Goal: Task Accomplishment & Management: Manage account settings

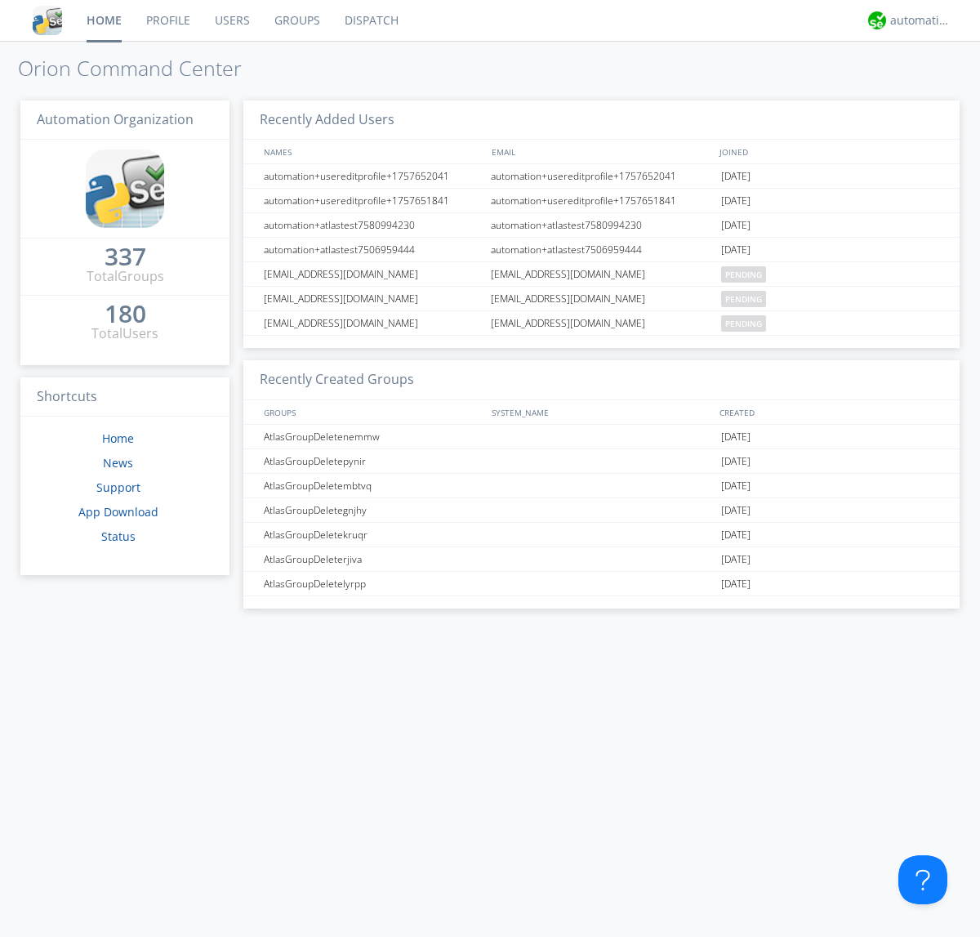
click at [296, 20] on link "Groups" at bounding box center [297, 20] width 70 height 41
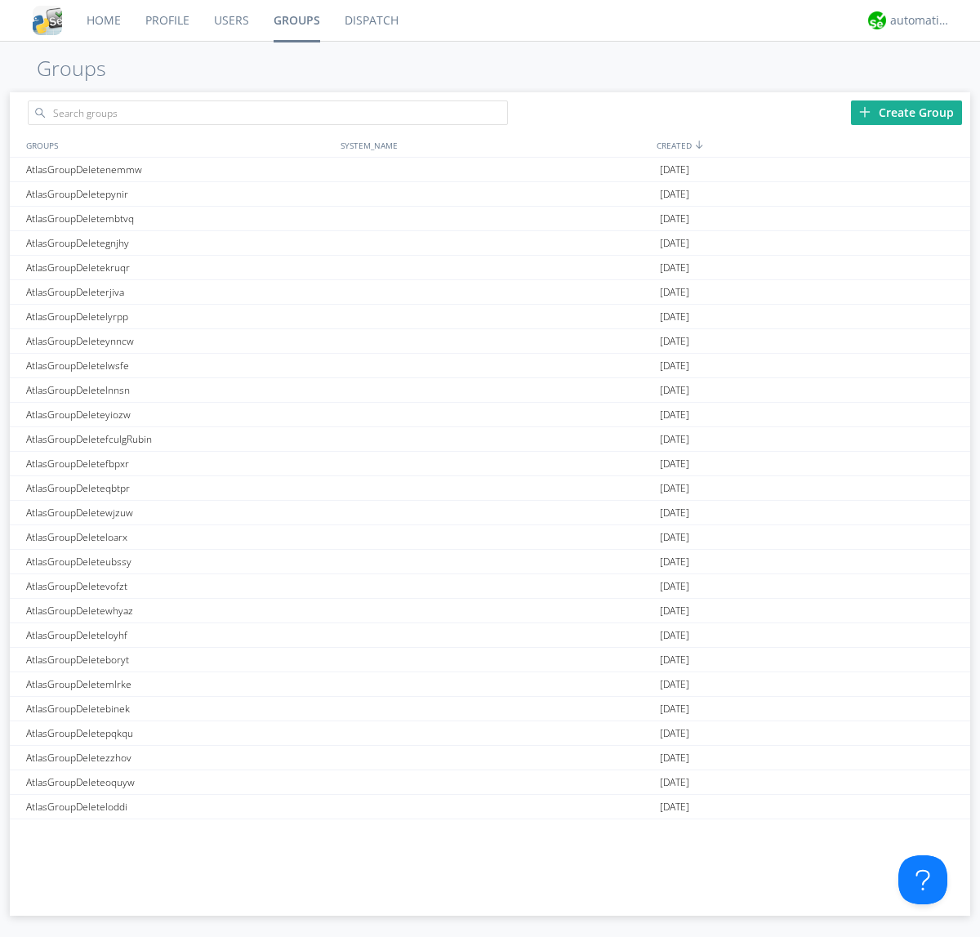
click at [906, 112] on div "Create Group" at bounding box center [906, 112] width 111 height 24
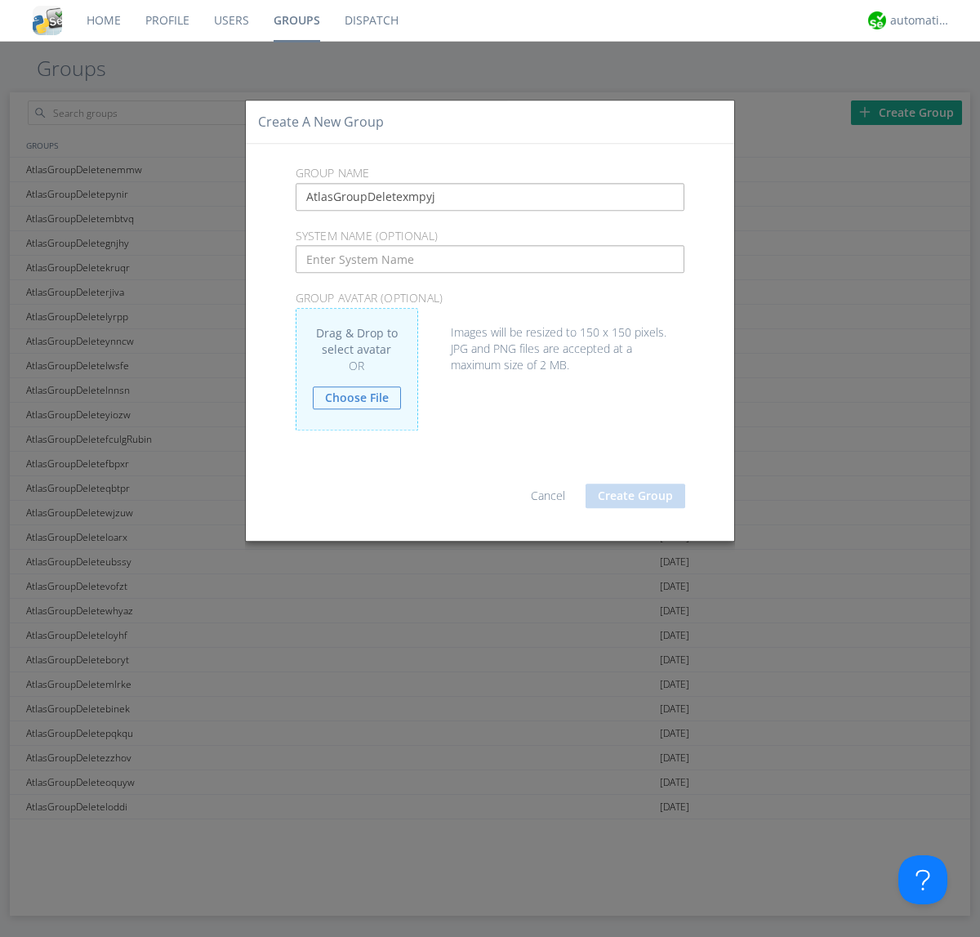
type input "AtlasGroupDeletexmpyj"
click at [635, 495] on button "Create Group" at bounding box center [635, 495] width 100 height 24
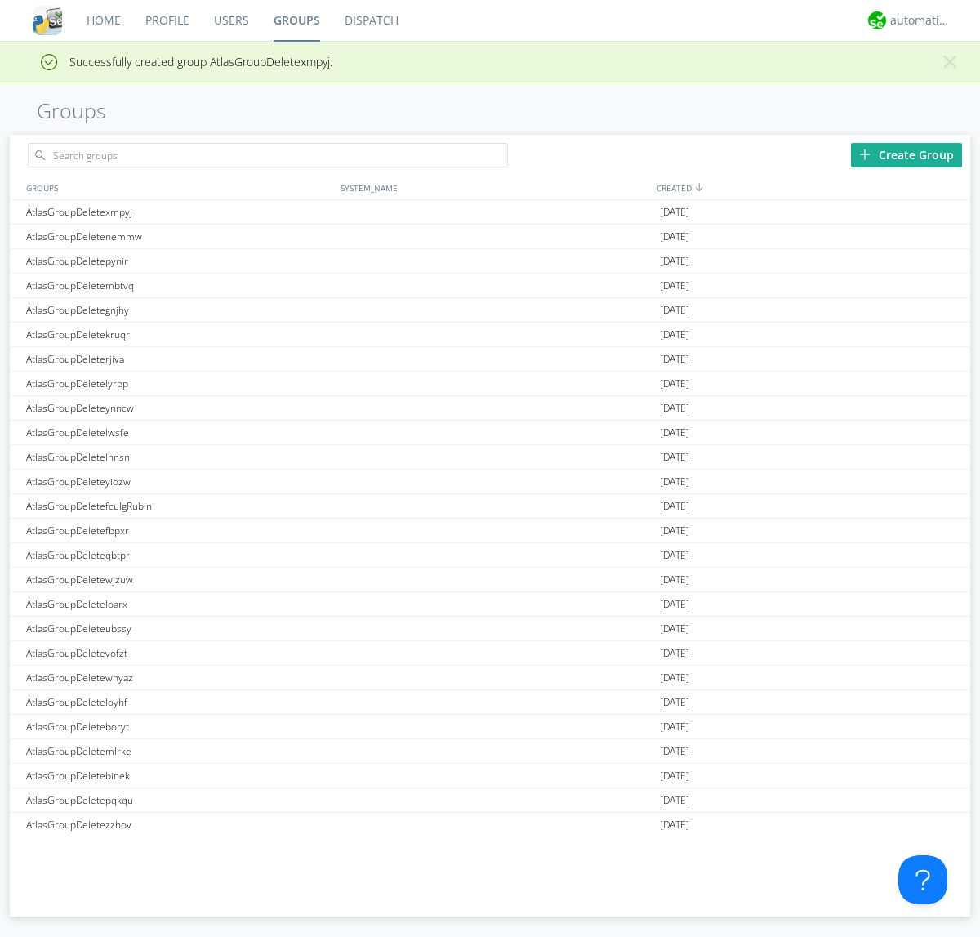
click at [296, 20] on link "Groups" at bounding box center [296, 20] width 71 height 41
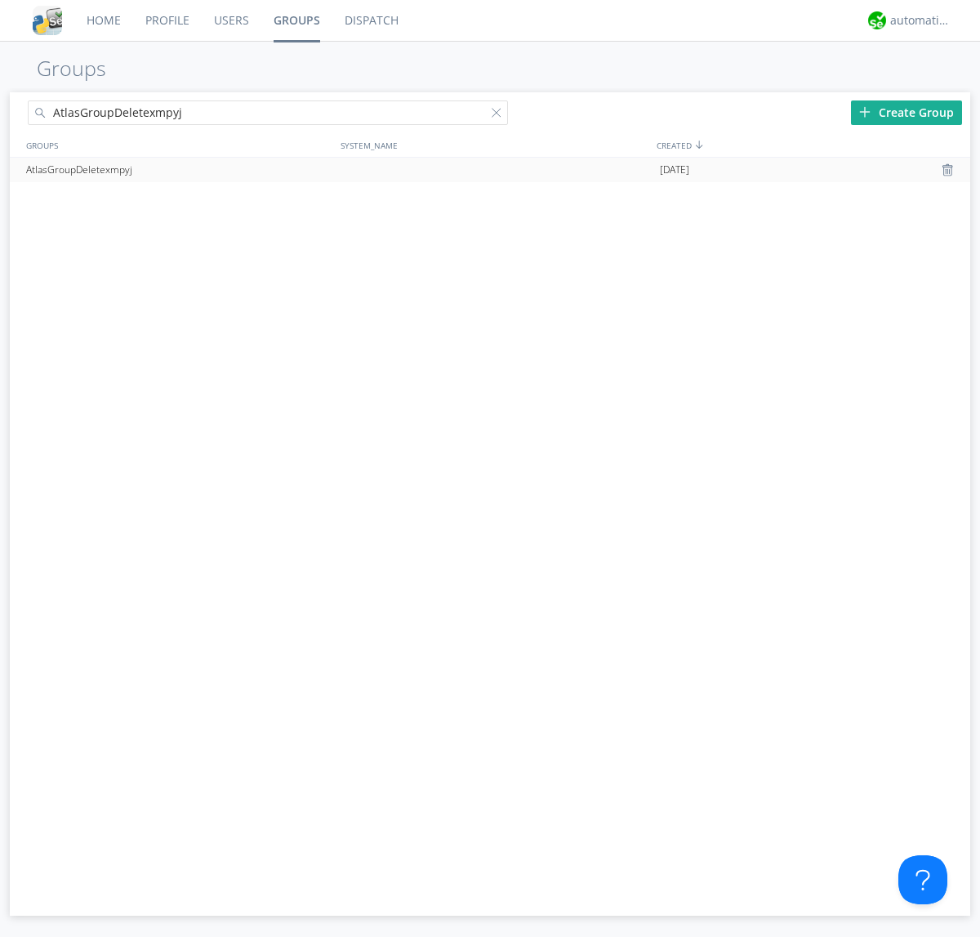
type input "AtlasGroupDeletexmpyj"
click at [949, 170] on div at bounding box center [949, 169] width 16 height 13
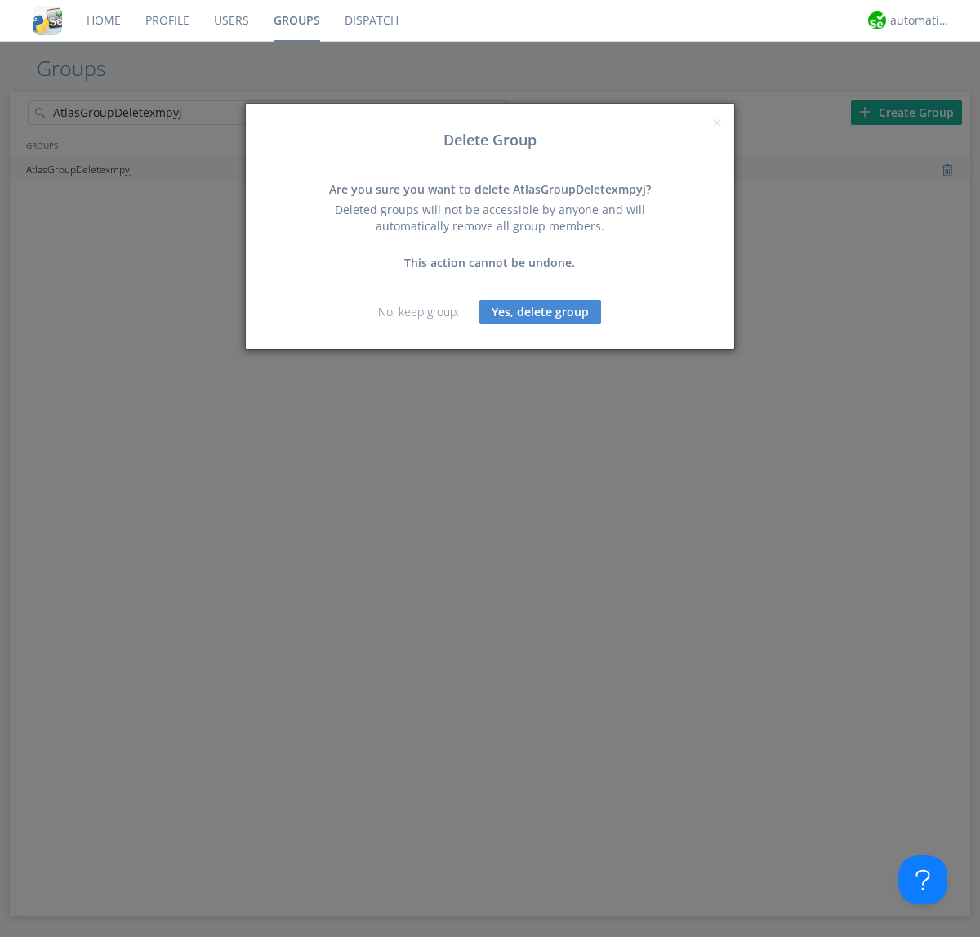
click at [541, 311] on button "Yes, delete group" at bounding box center [540, 312] width 122 height 24
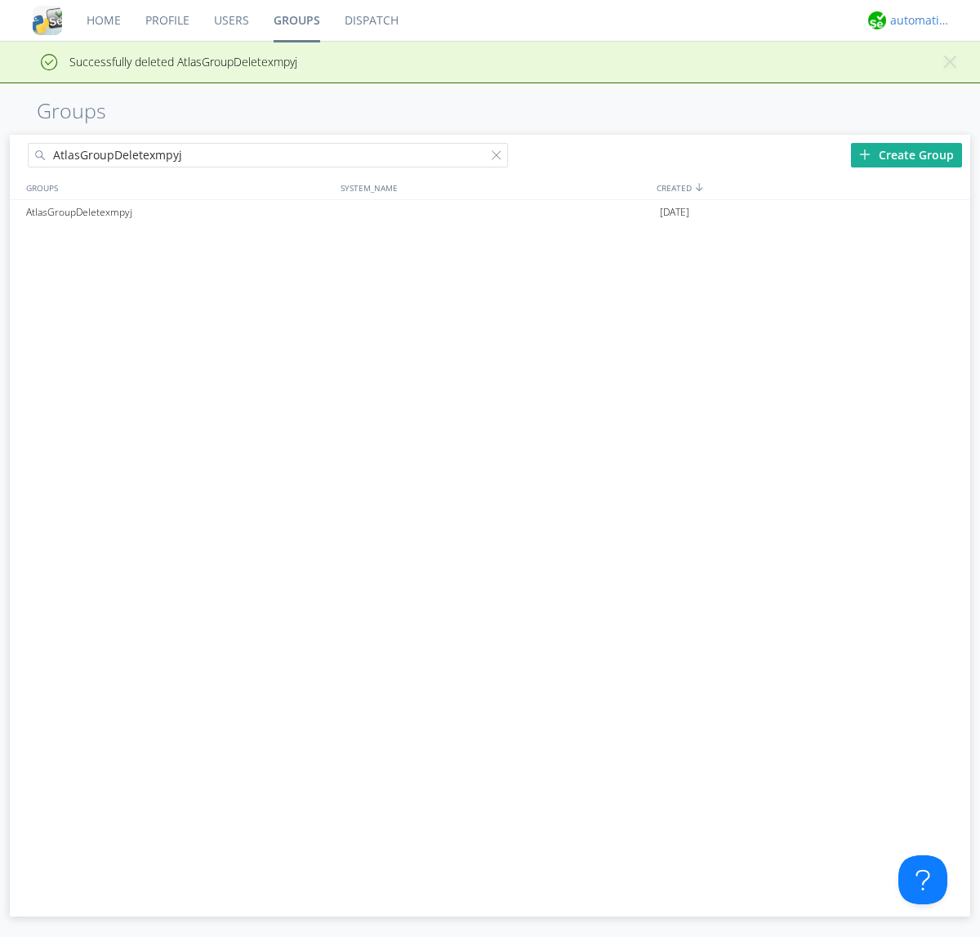
click at [916, 20] on div "automation+atlas" at bounding box center [920, 20] width 61 height 16
